Goal: Information Seeking & Learning: Learn about a topic

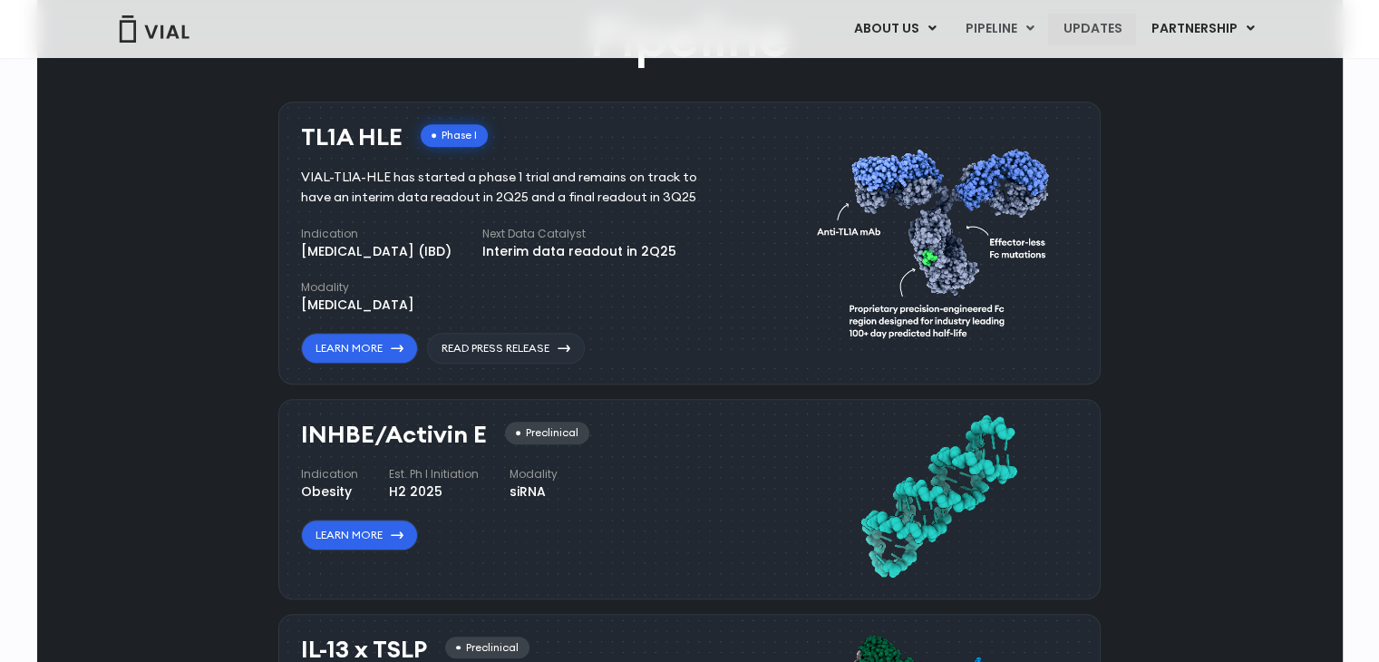
click at [1113, 30] on link "UPDATES" at bounding box center [1091, 29] width 87 height 31
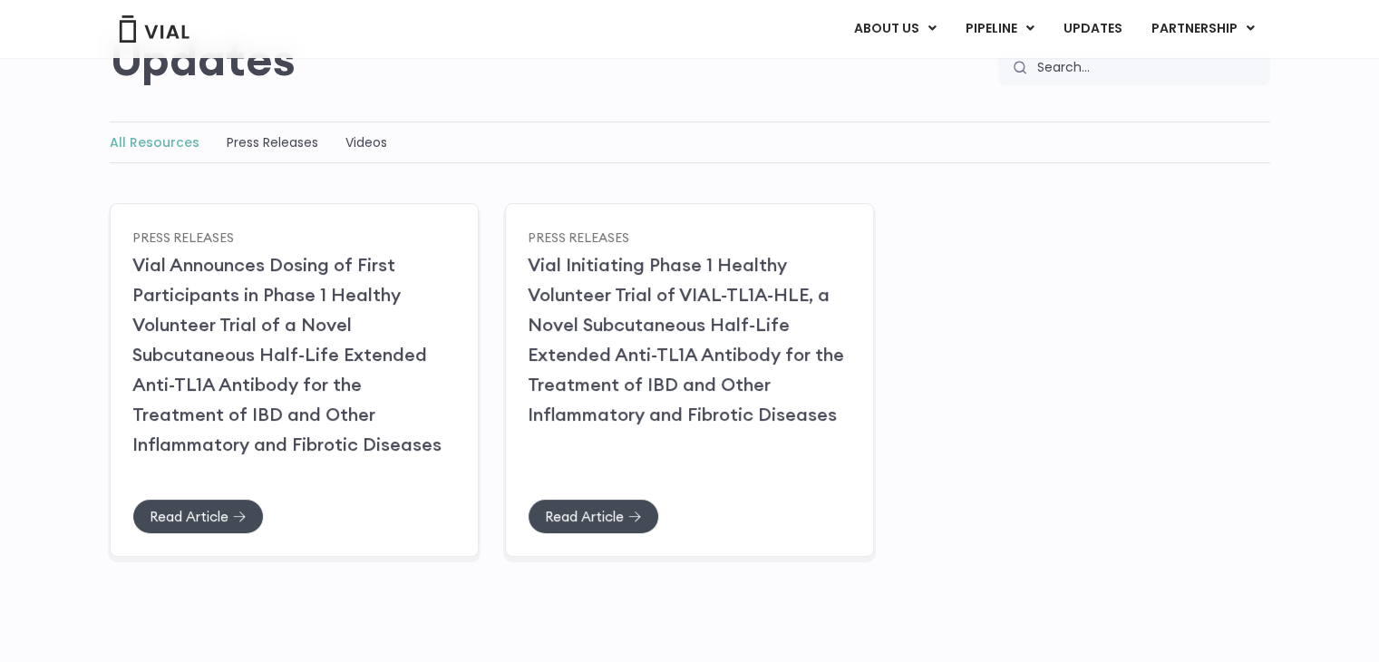
scroll to position [194, 0]
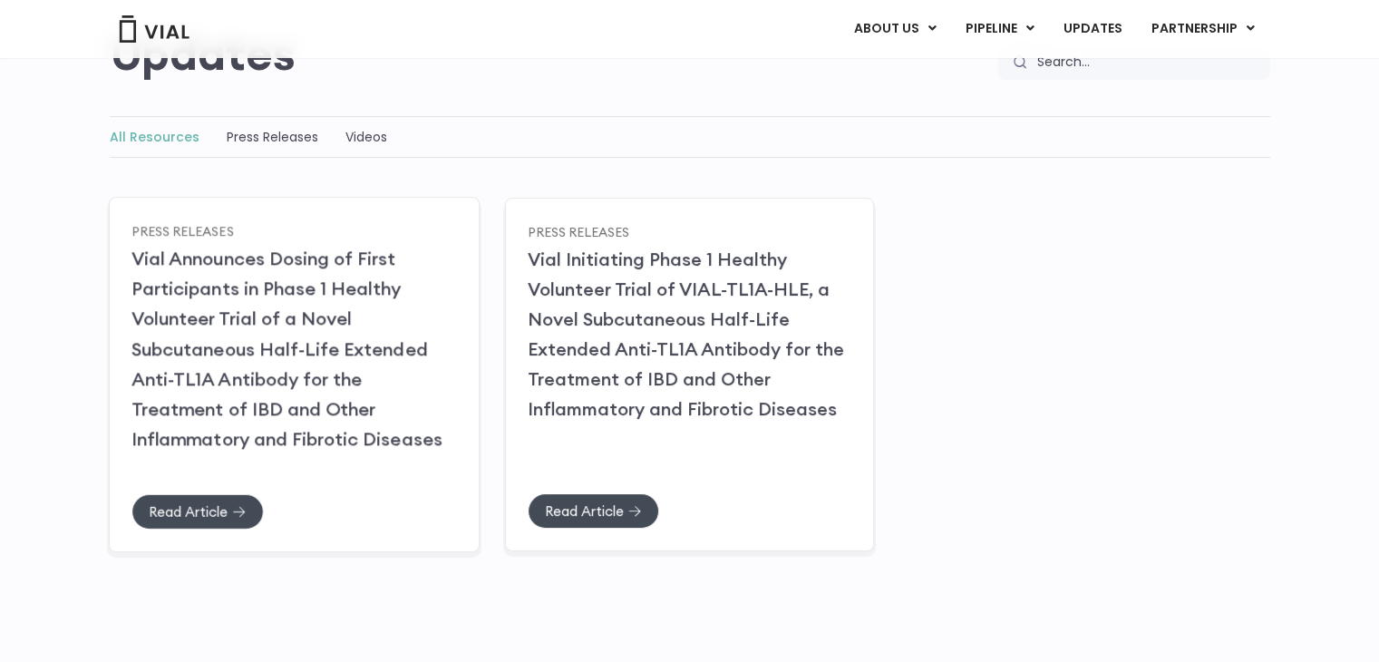
click at [386, 363] on h2 "Vial Announces Dosing of First Participants in Phase 1 Healthy Volunteer Trial …" at bounding box center [293, 348] width 325 height 210
drag, startPoint x: 357, startPoint y: 368, endPoint x: 292, endPoint y: 403, distance: 74.2
click at [292, 403] on link "Vial Announces Dosing of First Participants in Phase 1 Healthy Volunteer Trial …" at bounding box center [286, 348] width 311 height 203
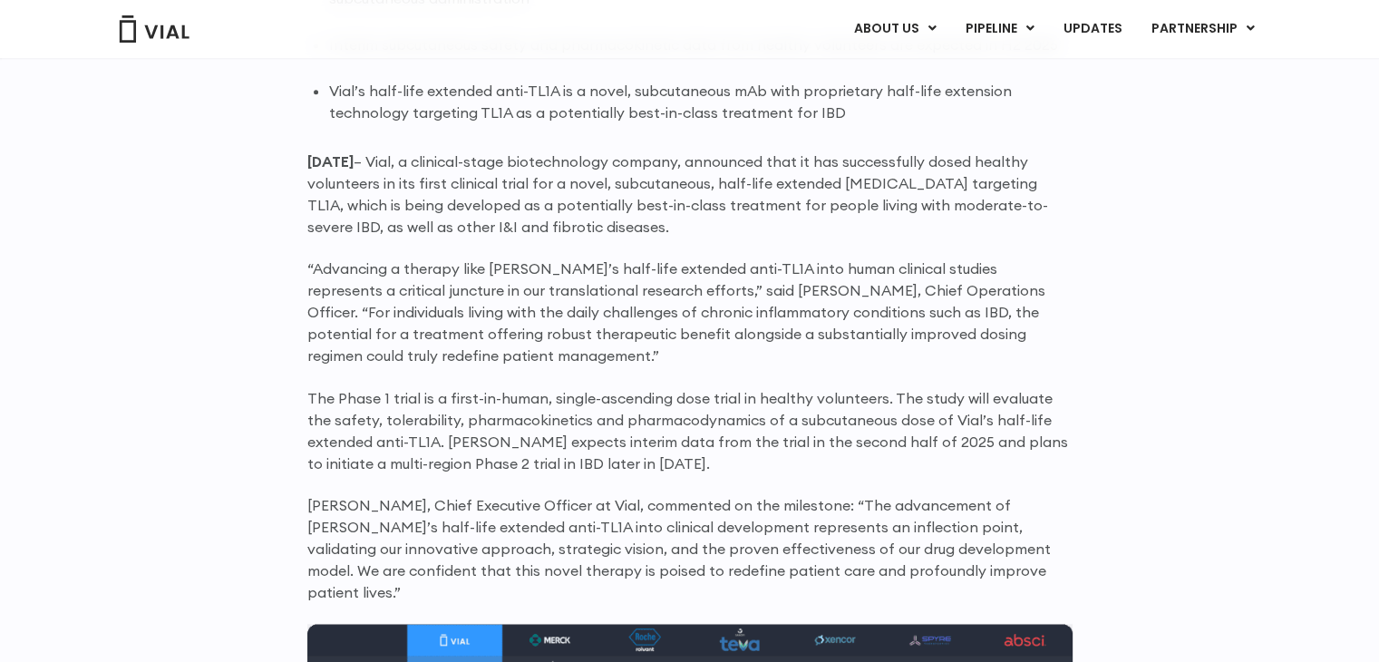
scroll to position [1281, 0]
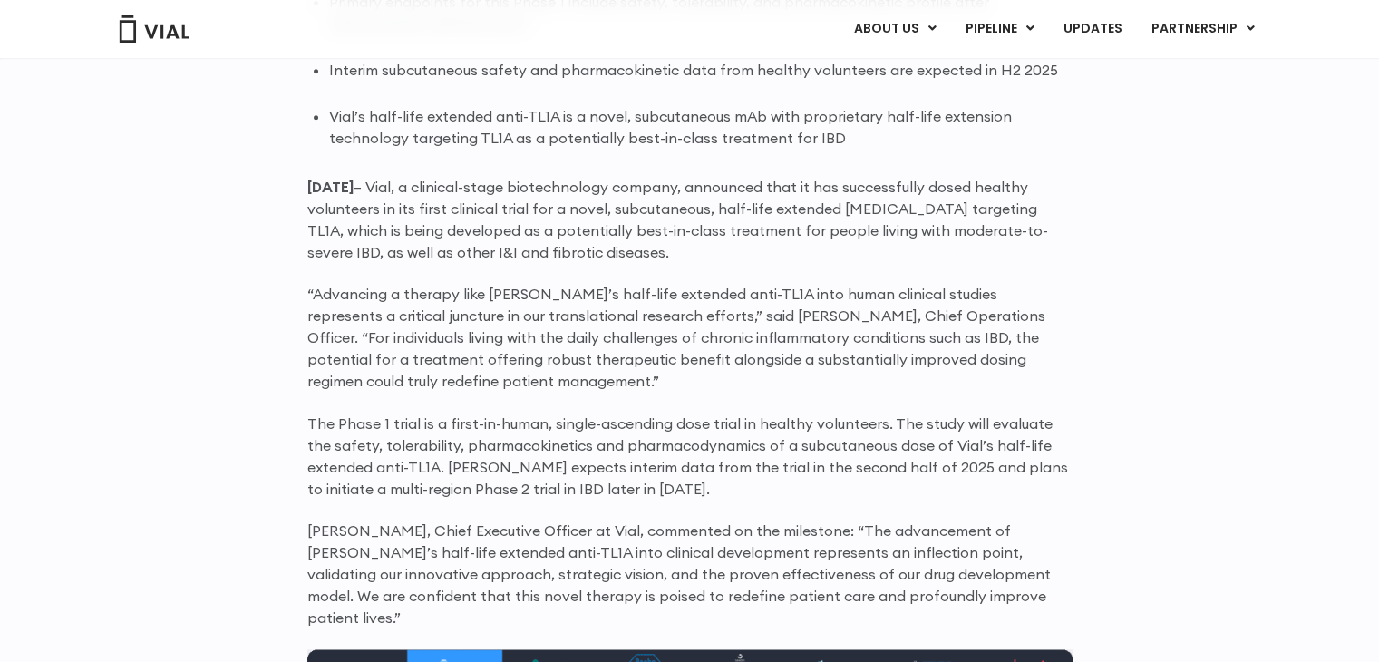
click at [712, 426] on p "The Phase 1 trial is a first-in-human, single-ascending dose trial in healthy v…" at bounding box center [689, 455] width 765 height 87
